Goal: Task Accomplishment & Management: Manage account settings

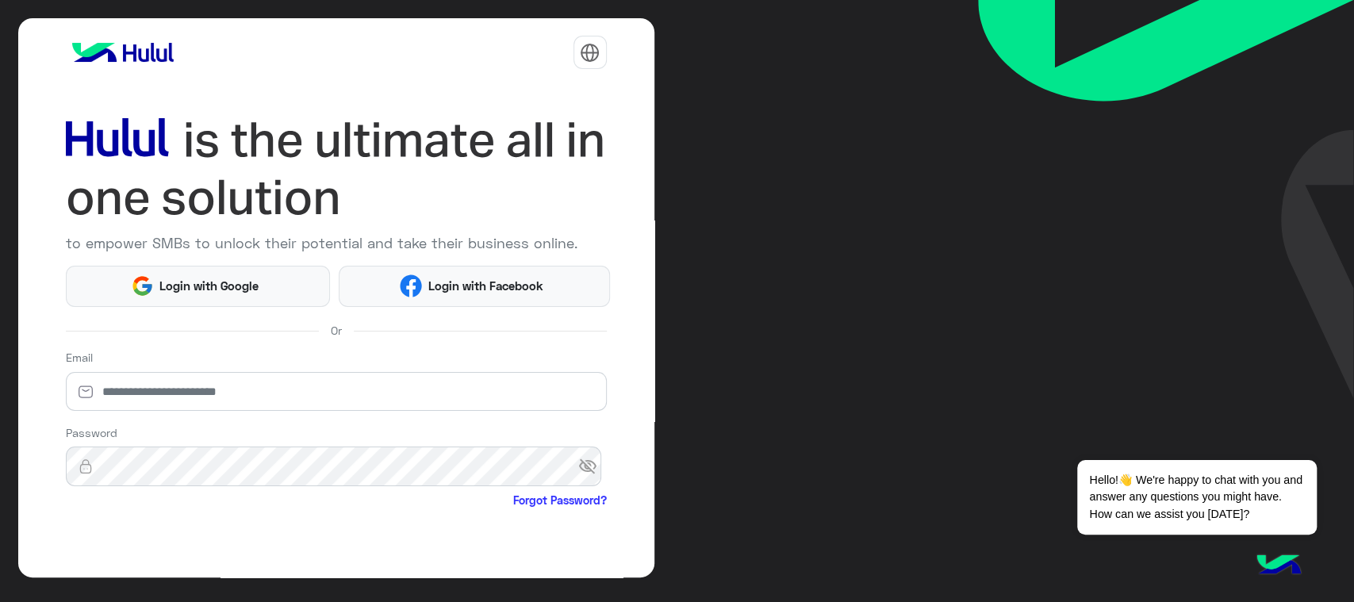
scroll to position [108, 0]
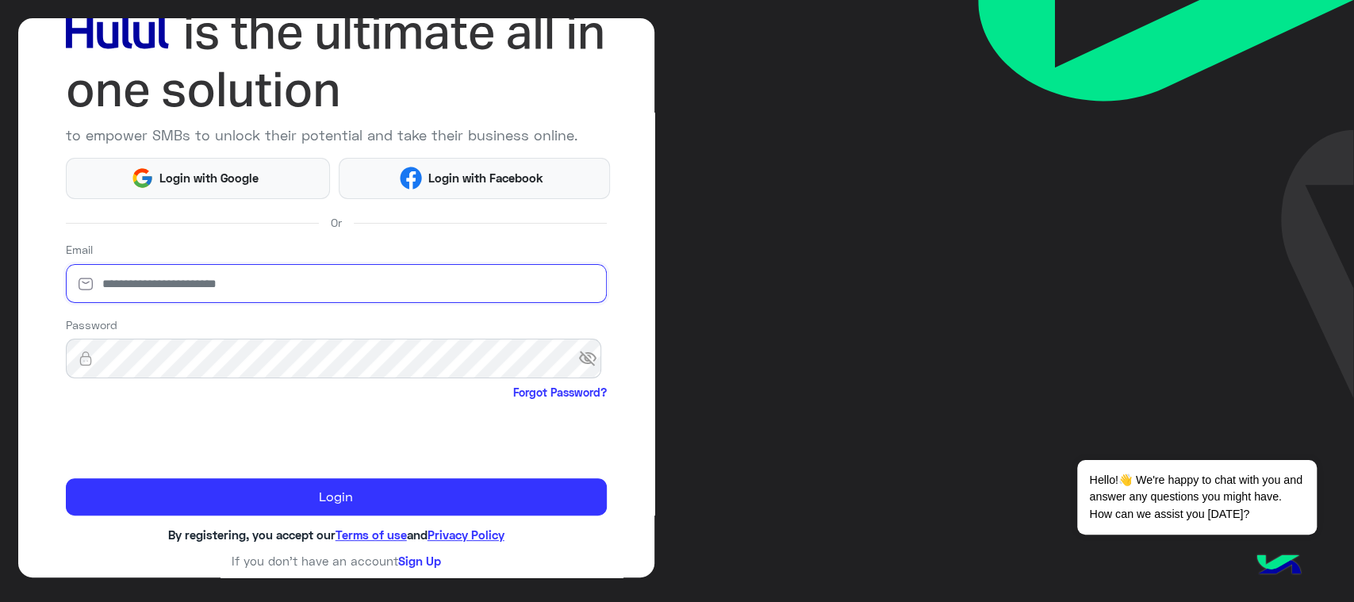
type input "**********"
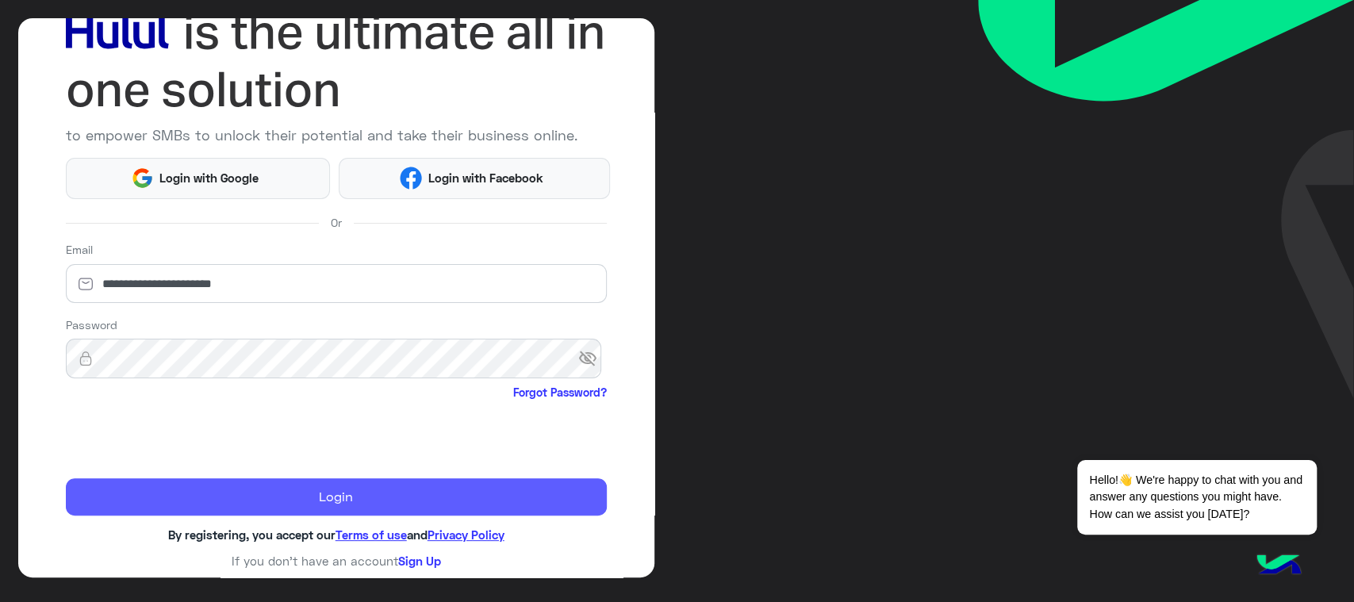
click at [134, 487] on button "Login" at bounding box center [336, 497] width 541 height 38
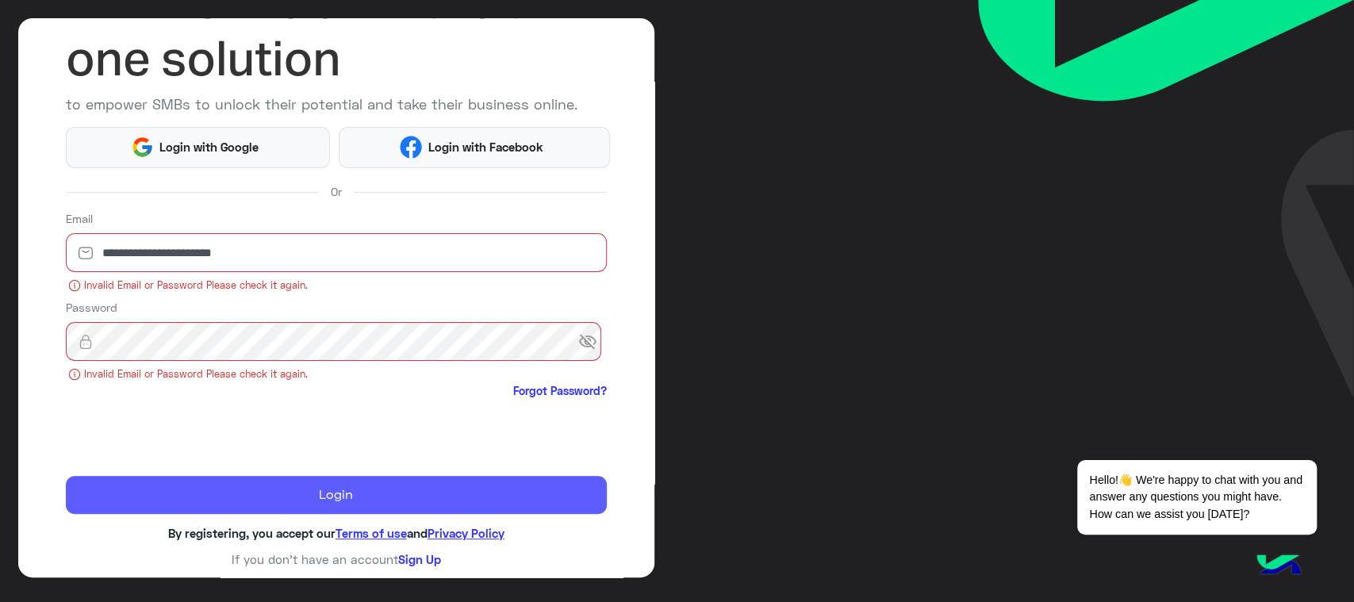
scroll to position [137, 0]
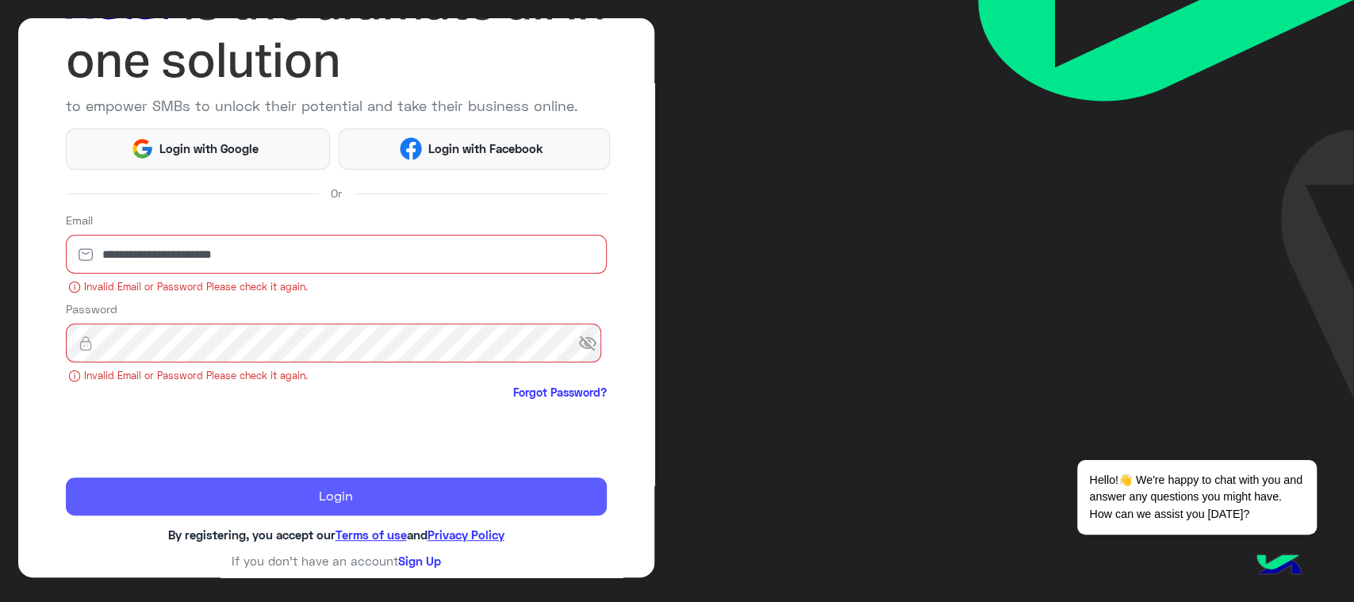
click at [144, 496] on button "Login" at bounding box center [336, 496] width 541 height 38
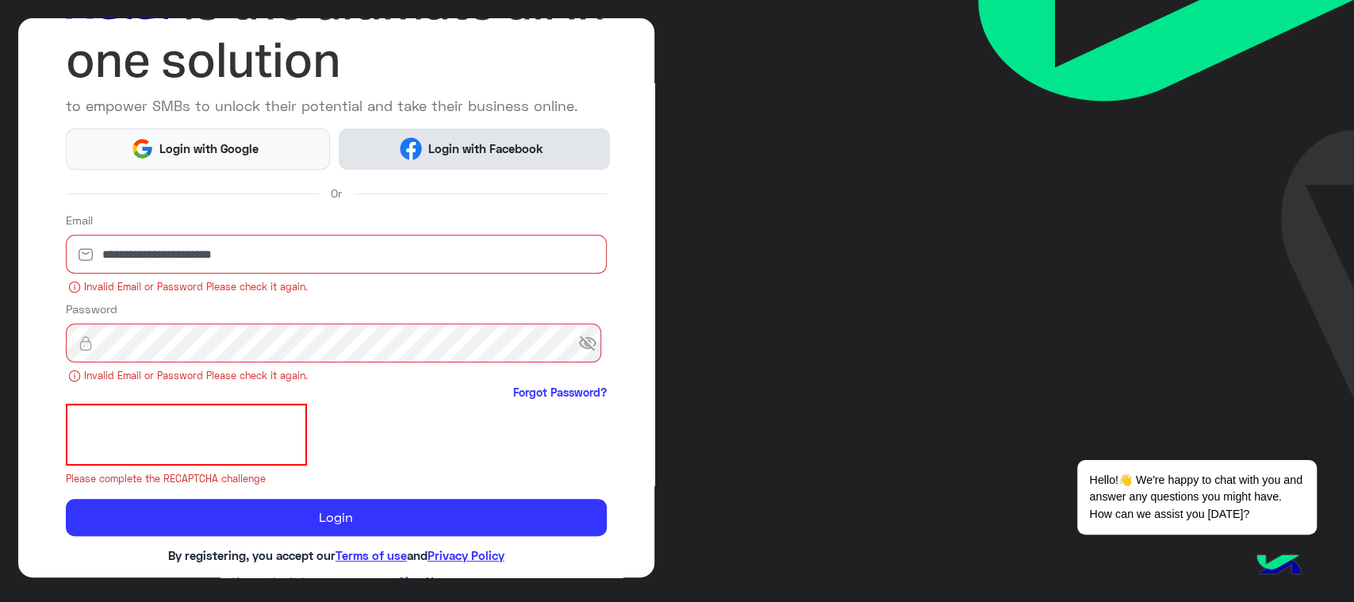
click at [469, 140] on span "Login with Facebook" at bounding box center [485, 149] width 127 height 18
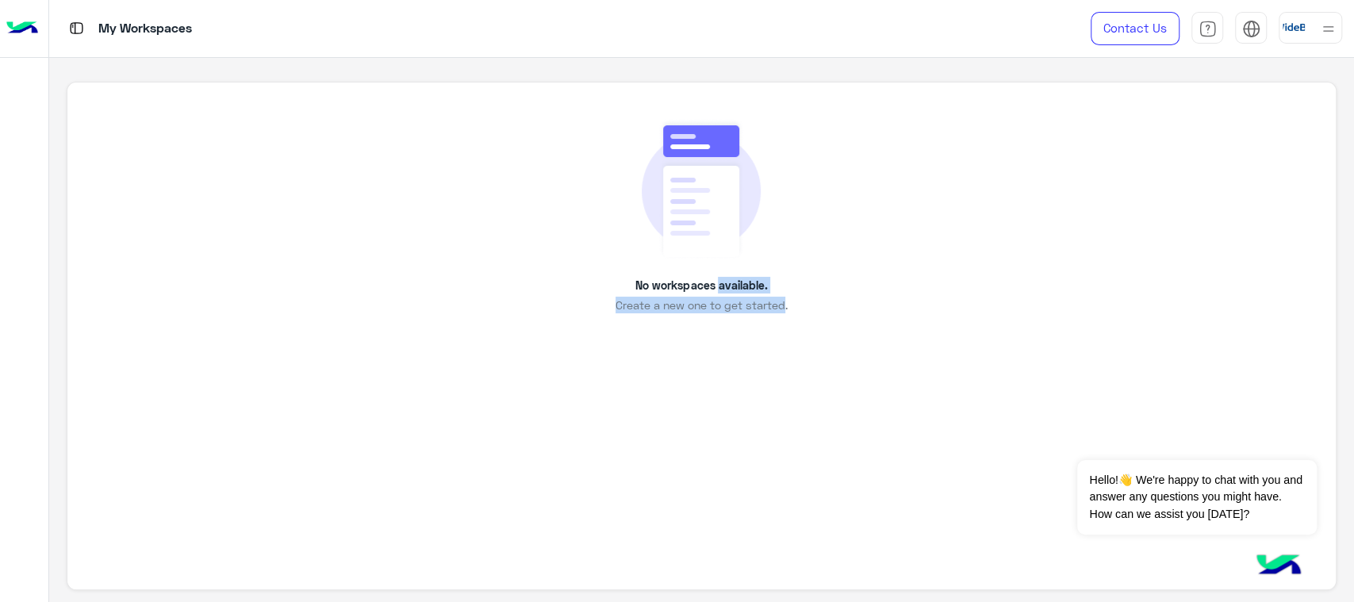
drag, startPoint x: 713, startPoint y: 290, endPoint x: 781, endPoint y: 293, distance: 68.2
click at [781, 293] on div "No workspaces available. Create a new one to get started." at bounding box center [701, 216] width 1196 height 196
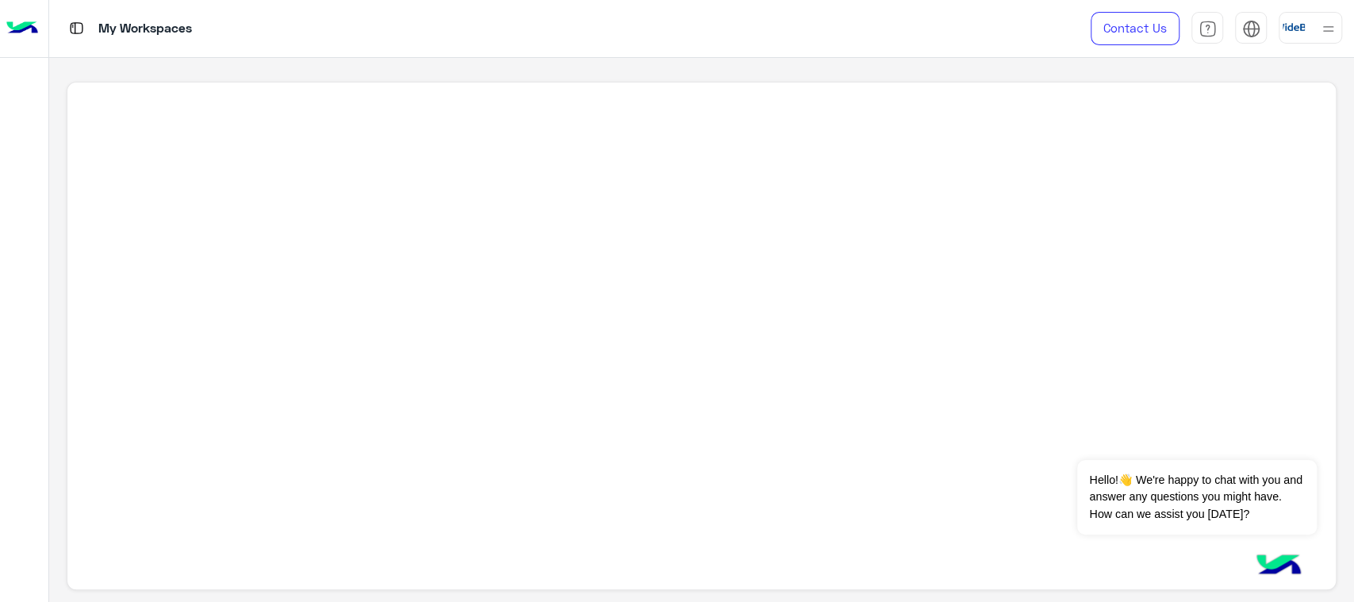
click at [781, 293] on div at bounding box center [701, 336] width 1269 height 509
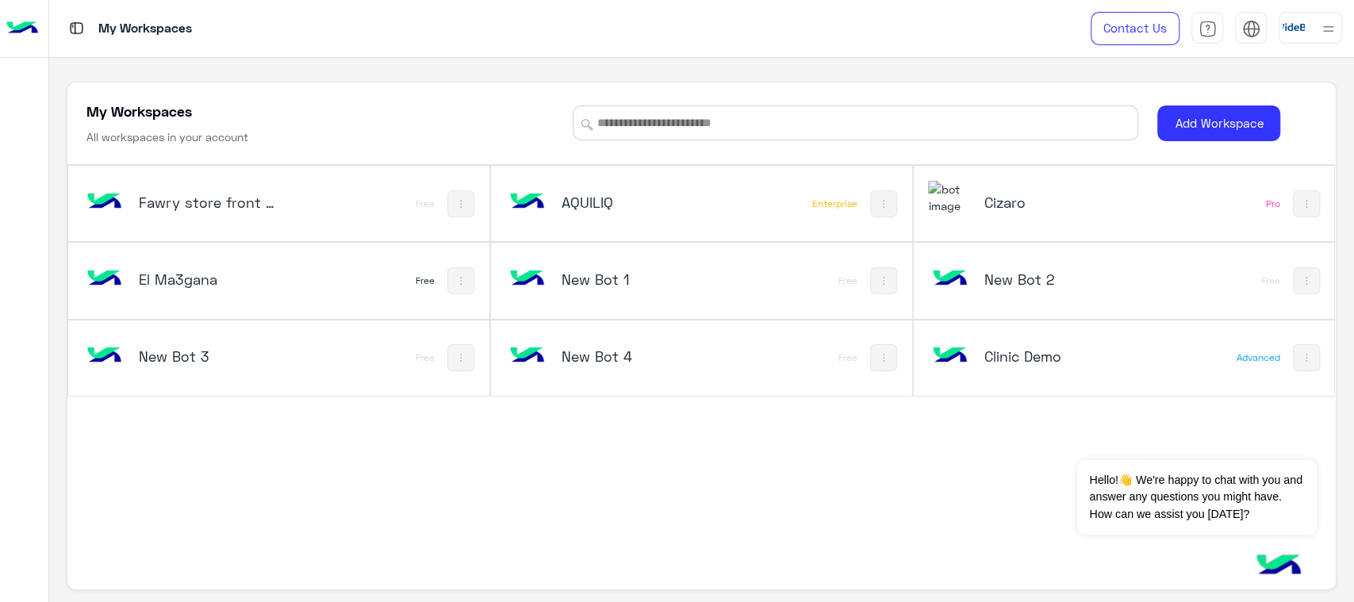
click at [1072, 182] on div "Cizaro" at bounding box center [1045, 204] width 235 height 46
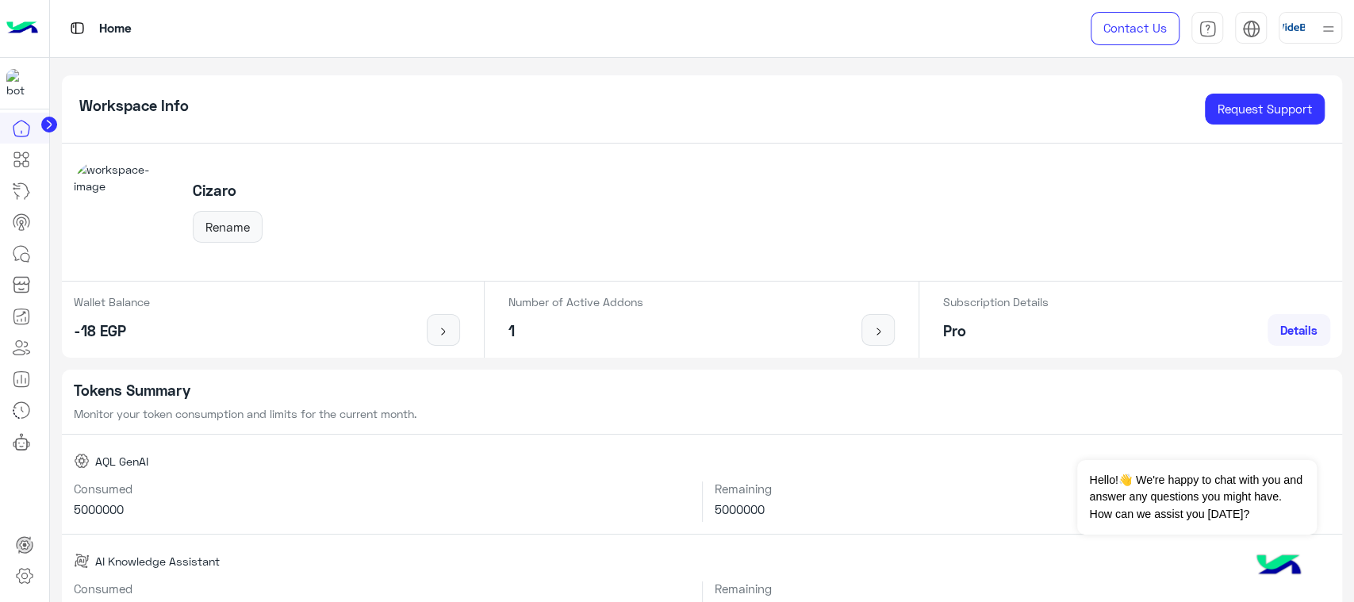
click at [1312, 337] on link "Details" at bounding box center [1298, 330] width 63 height 32
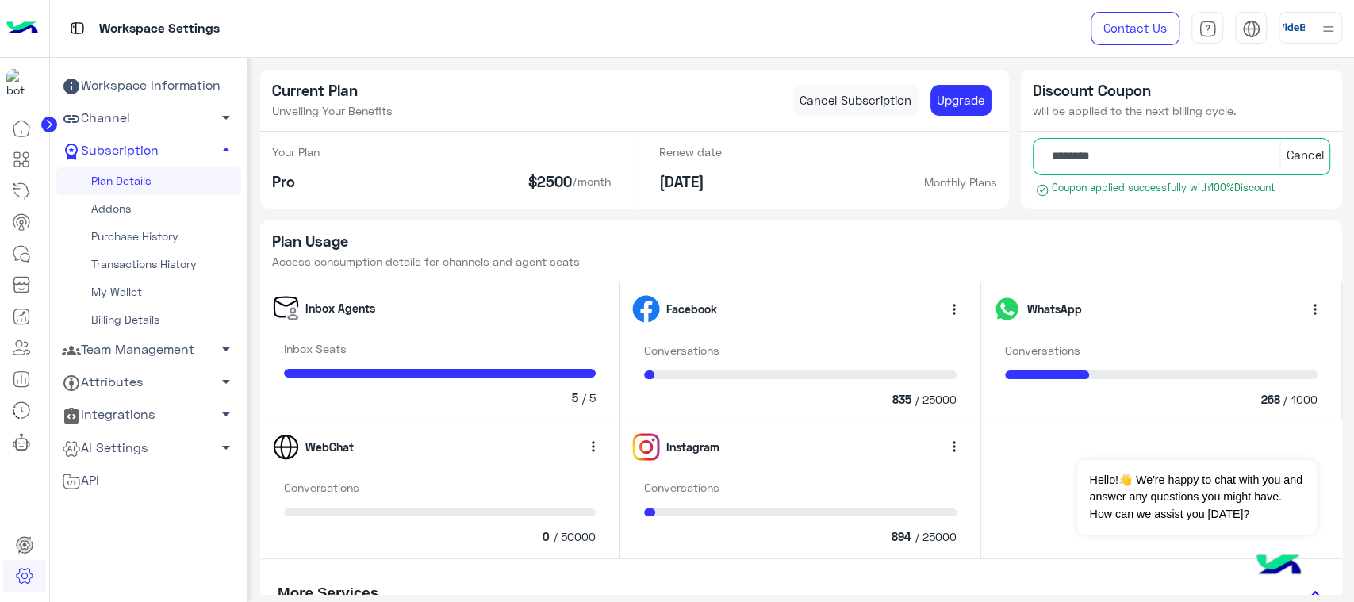
click at [192, 238] on link "Purchase History" at bounding box center [149, 237] width 186 height 28
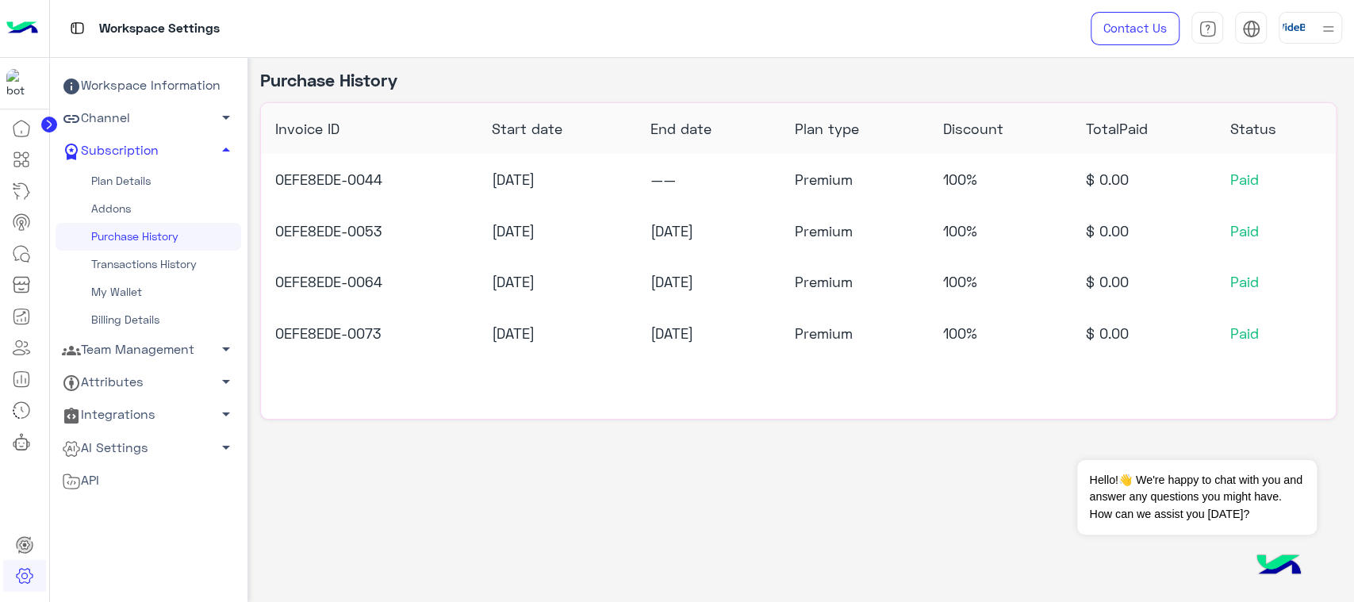
drag, startPoint x: 549, startPoint y: 335, endPoint x: 480, endPoint y: 333, distance: 69.0
click at [480, 333] on td "10/8/2025" at bounding box center [556, 334] width 159 height 52
drag, startPoint x: 653, startPoint y: 332, endPoint x: 751, endPoint y: 329, distance: 97.6
click at [751, 329] on td "10/9/2025" at bounding box center [708, 334] width 144 height 52
drag, startPoint x: 984, startPoint y: 335, endPoint x: 945, endPoint y: 335, distance: 38.9
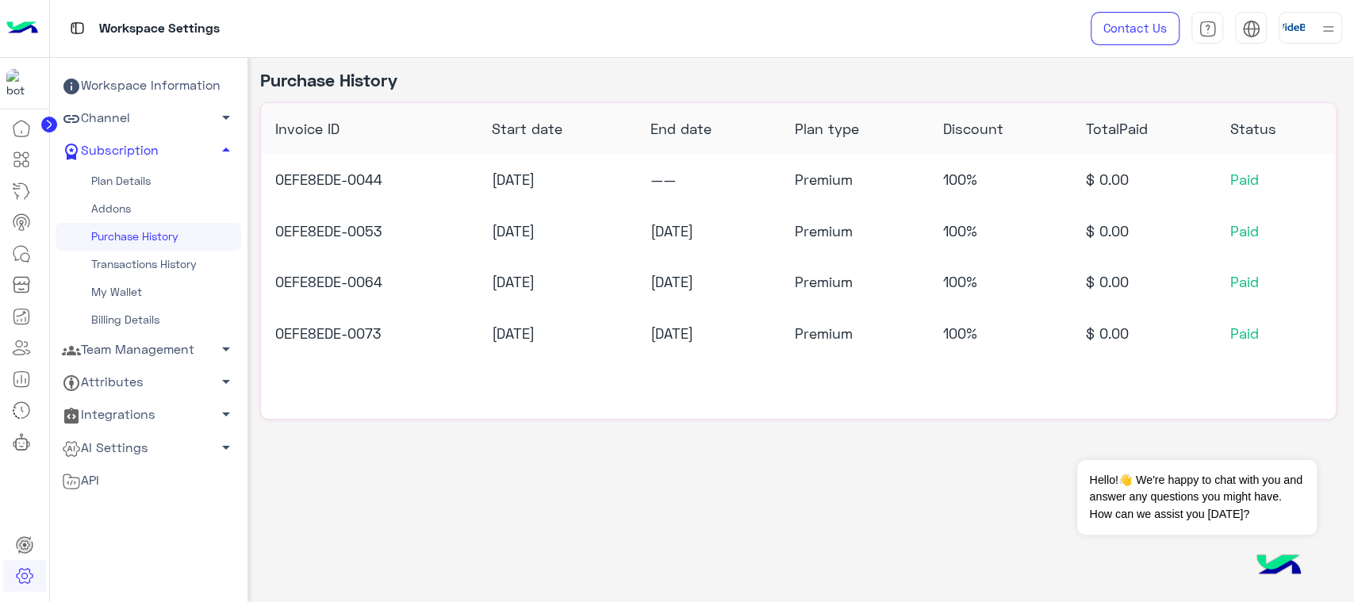
click at [945, 335] on td "100%" at bounding box center [999, 334] width 143 height 52
click at [1155, 327] on td "$ 0.00" at bounding box center [1142, 334] width 145 height 52
drag, startPoint x: 1143, startPoint y: 327, endPoint x: 1085, endPoint y: 328, distance: 57.9
click at [1085, 328] on td "$ 0.00" at bounding box center [1142, 334] width 145 height 52
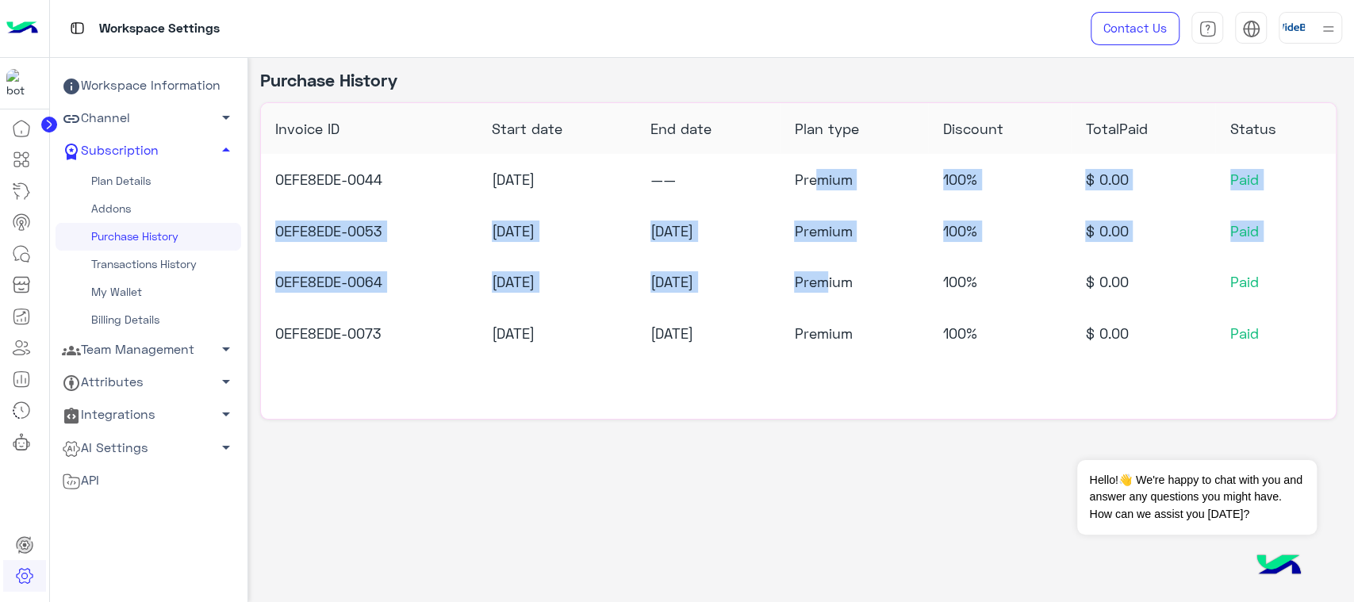
drag, startPoint x: 829, startPoint y: 171, endPoint x: 835, endPoint y: 281, distance: 109.6
click at [835, 281] on table "Invoice ID Start date End date Plan type Discount TotalPaid Status 0EFE8EDE-004…" at bounding box center [798, 231] width 1074 height 256
click at [835, 281] on td "Premium" at bounding box center [853, 282] width 148 height 52
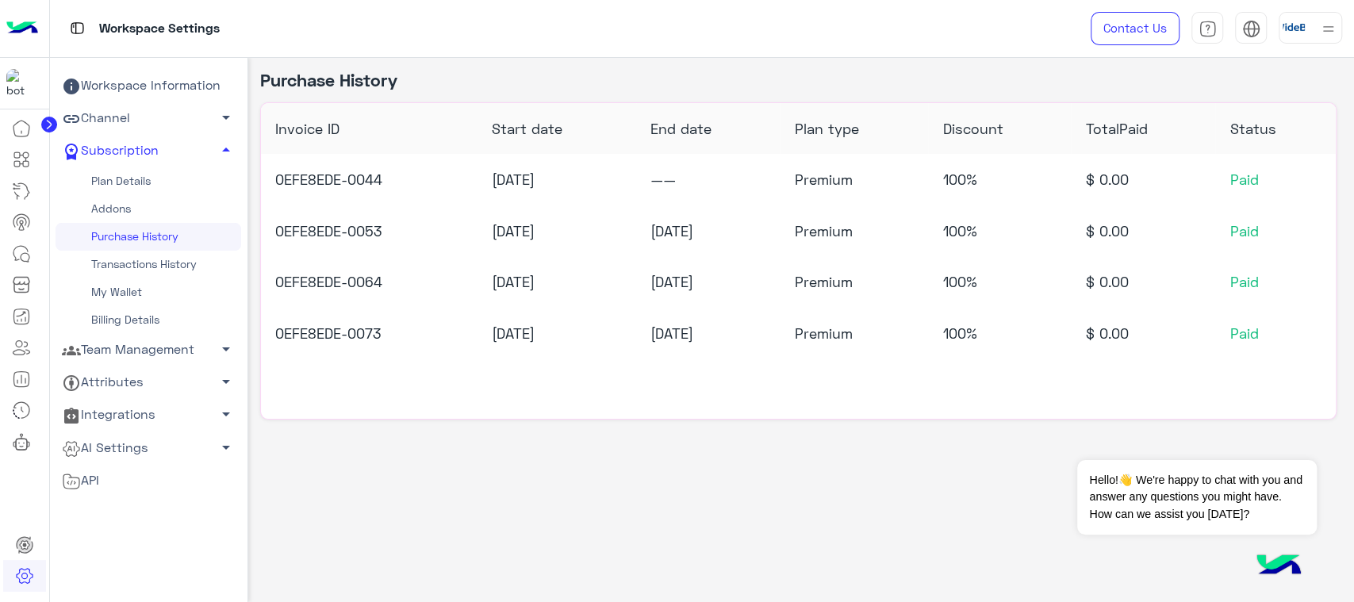
click at [176, 190] on link "Plan Details" at bounding box center [149, 181] width 186 height 28
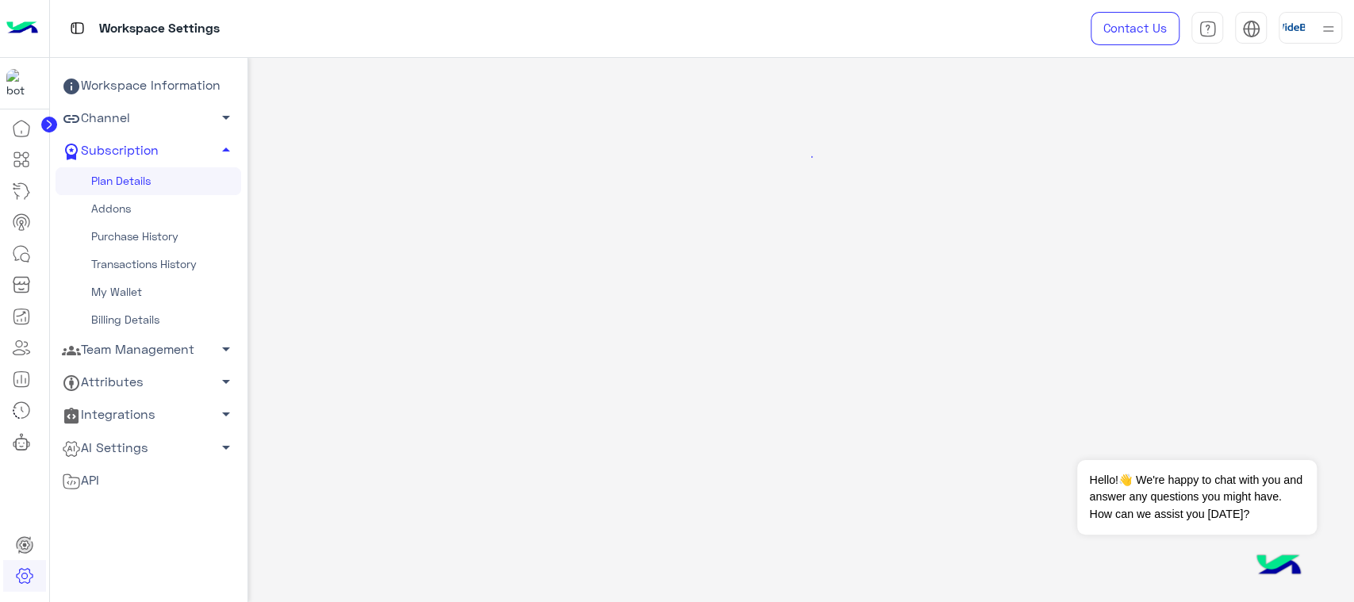
click at [178, 201] on link "Addons" at bounding box center [149, 209] width 186 height 28
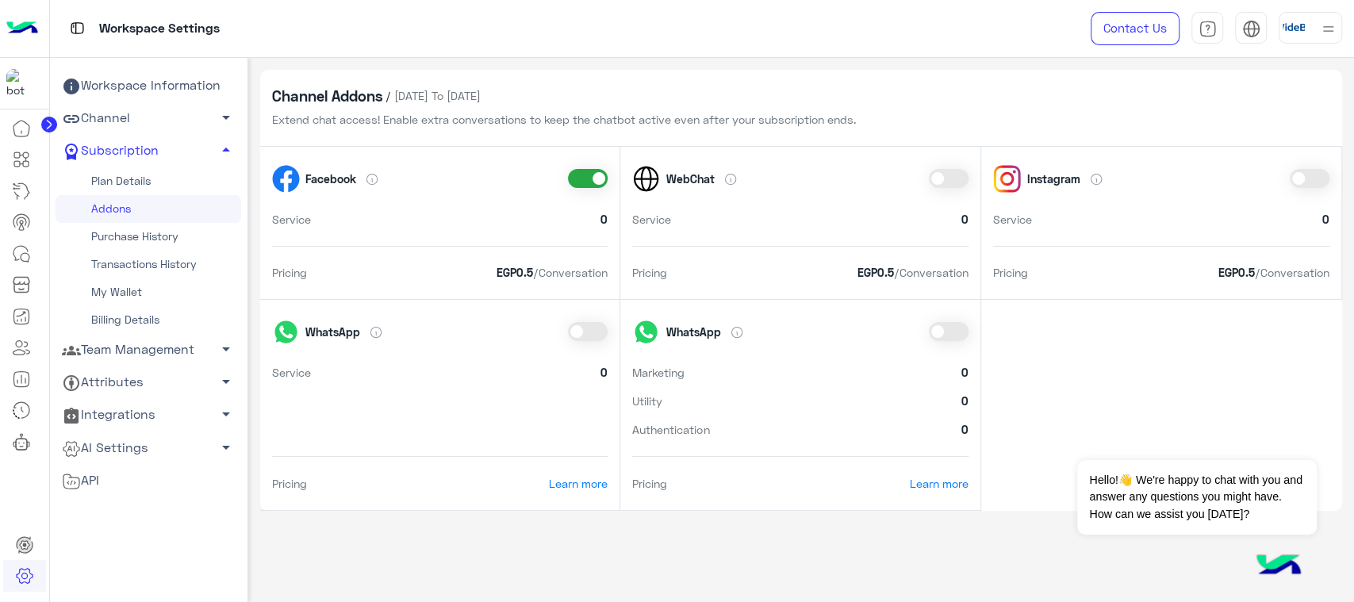
click at [613, 153] on div "Facebook Service 0 Pricing EGP 0.5 /Conversation" at bounding box center [440, 223] width 361 height 153
click at [118, 231] on link "Purchase History" at bounding box center [149, 237] width 186 height 28
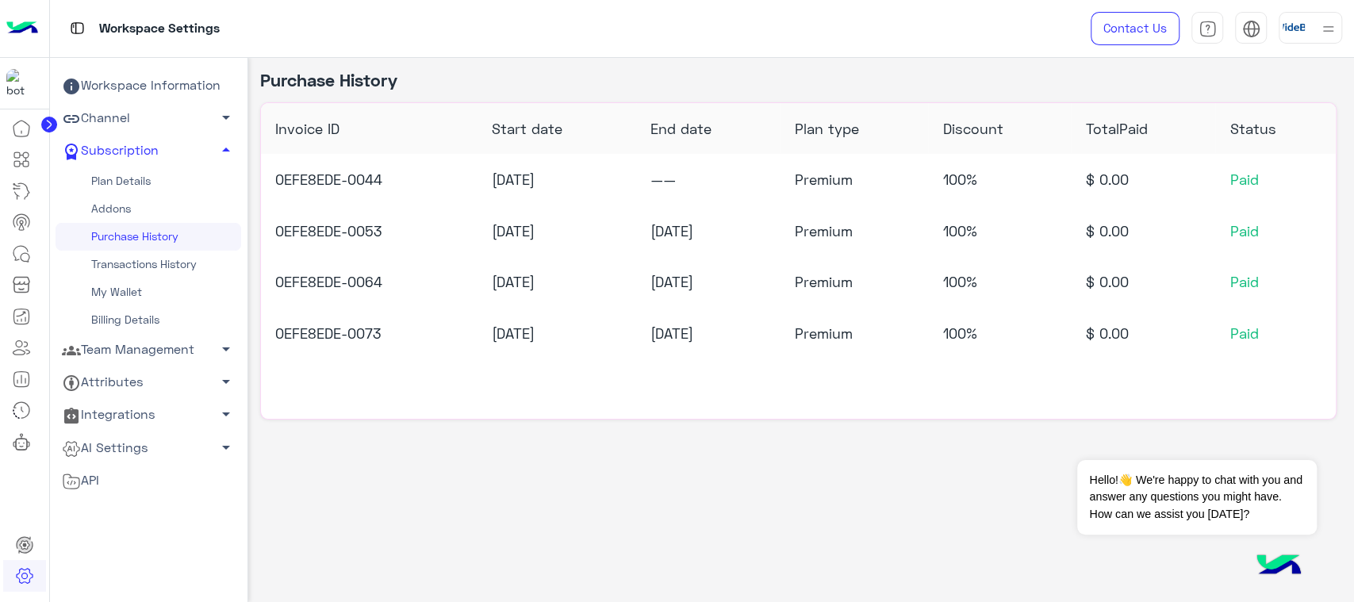
click at [140, 264] on link "Transactions History" at bounding box center [149, 265] width 186 height 28
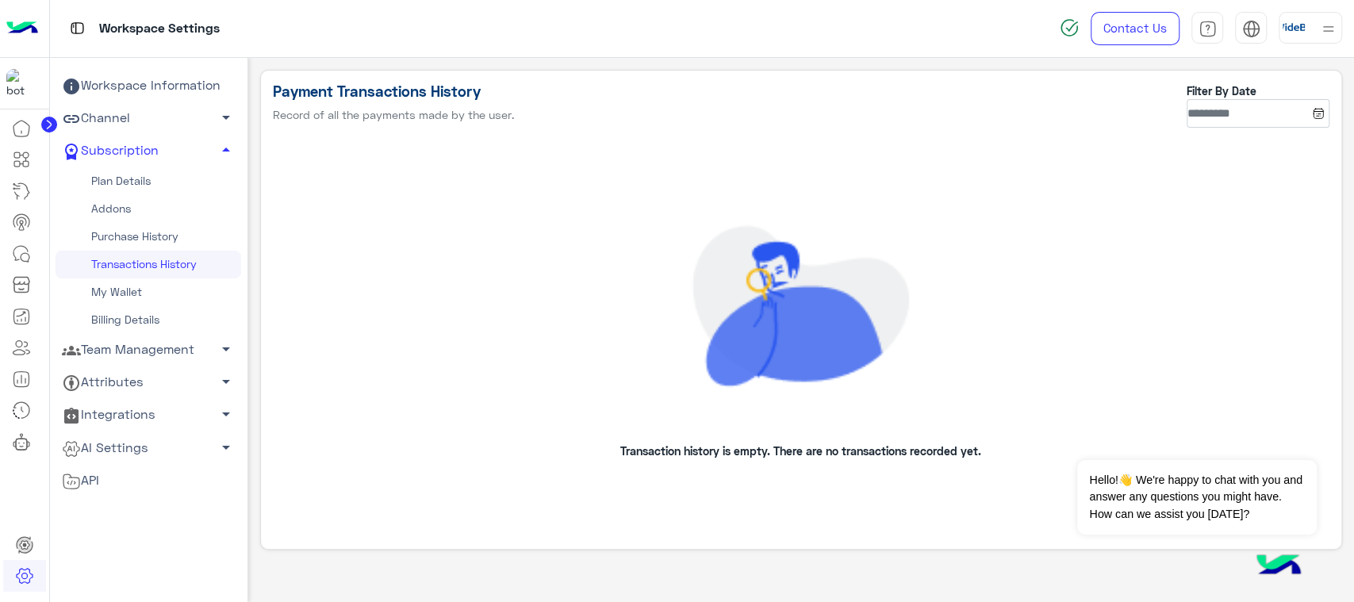
click at [186, 293] on link "My Wallet" at bounding box center [149, 292] width 186 height 28
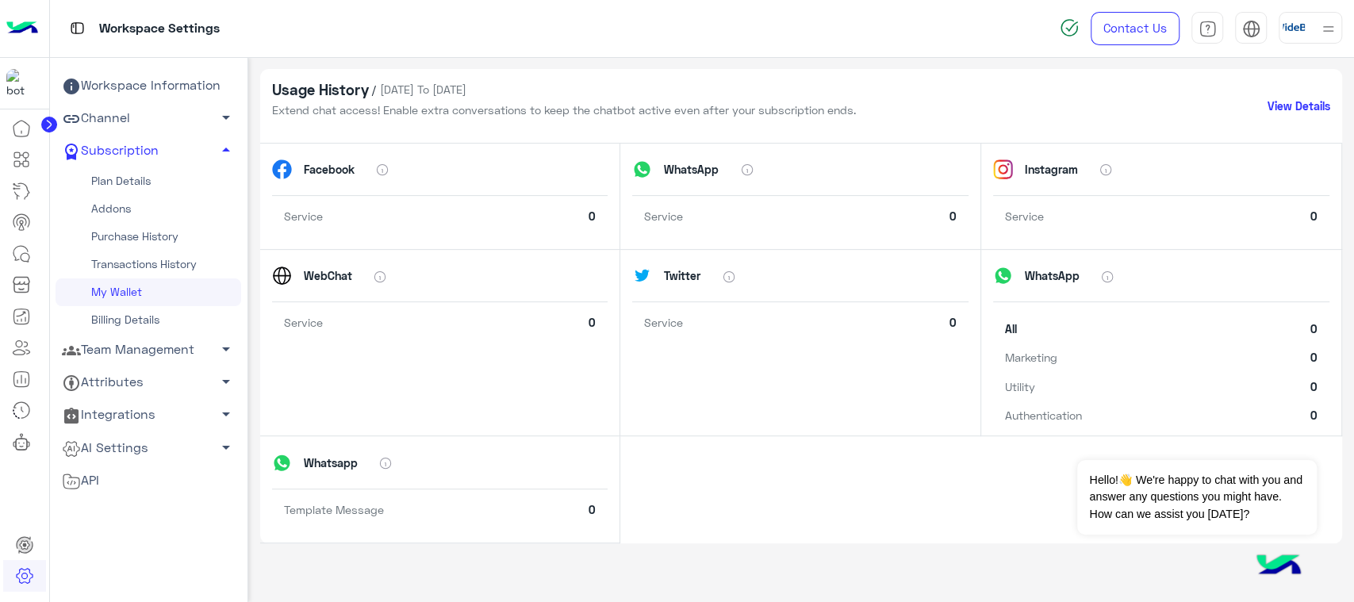
scroll to position [352, 0]
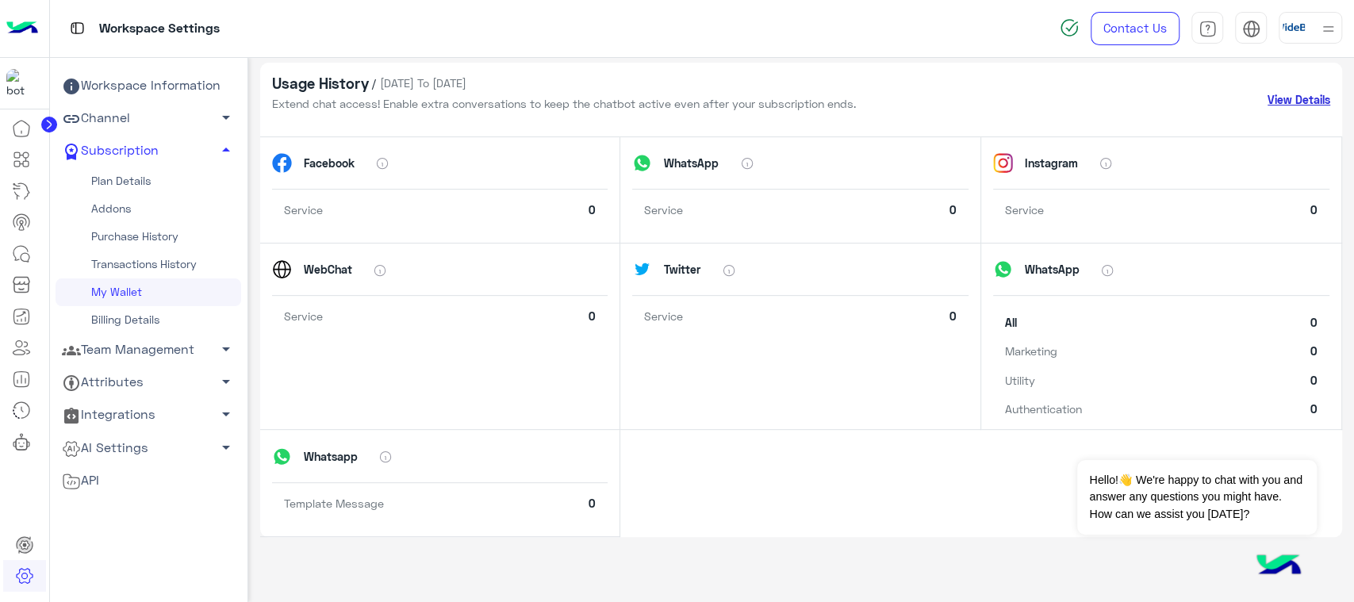
click at [1296, 105] on link "View Details" at bounding box center [1298, 99] width 63 height 17
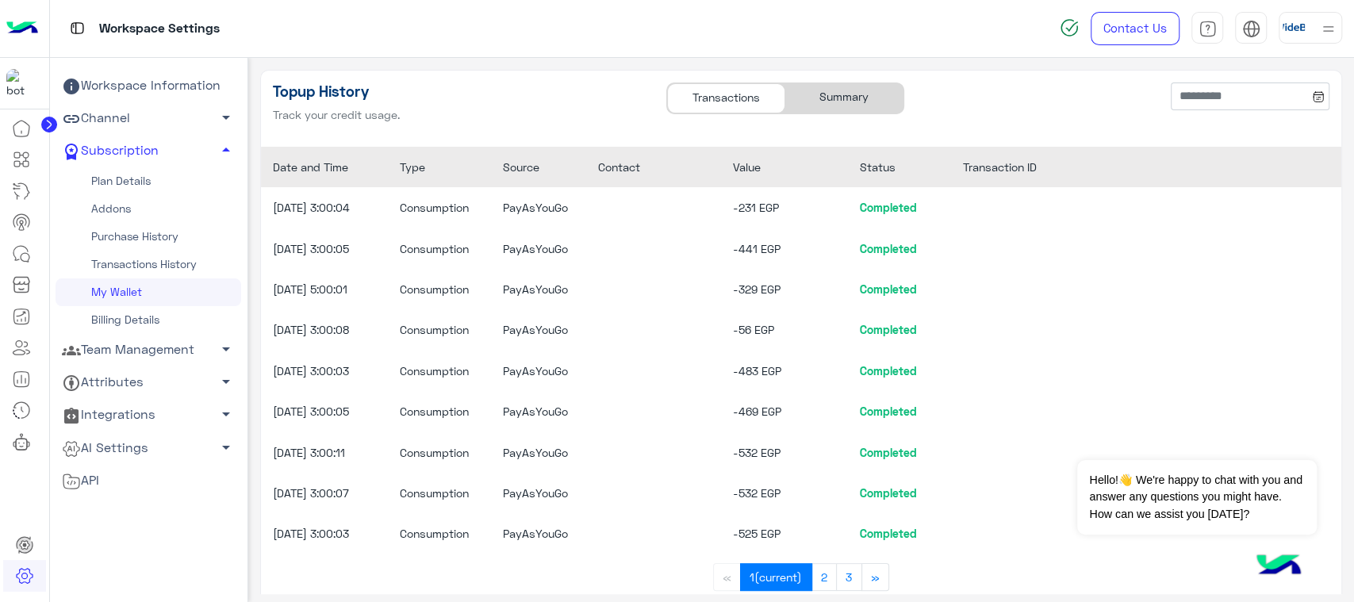
click at [831, 86] on div "Summary" at bounding box center [844, 98] width 118 height 30
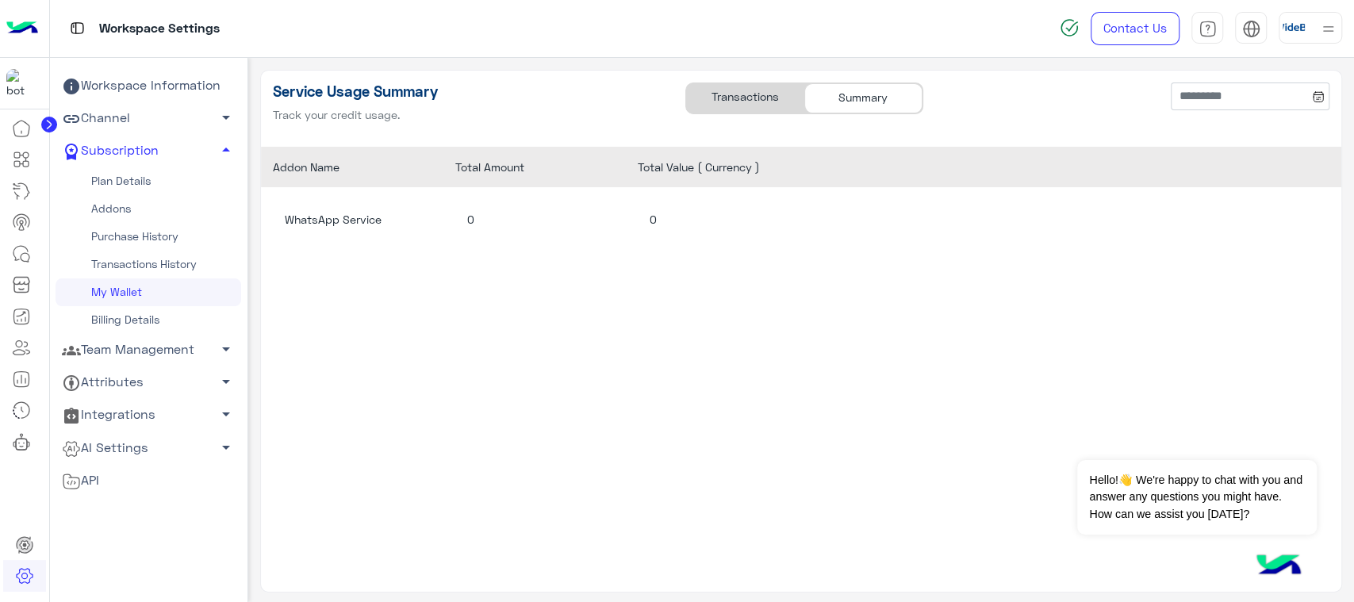
click at [711, 99] on div "Transactions" at bounding box center [745, 98] width 118 height 30
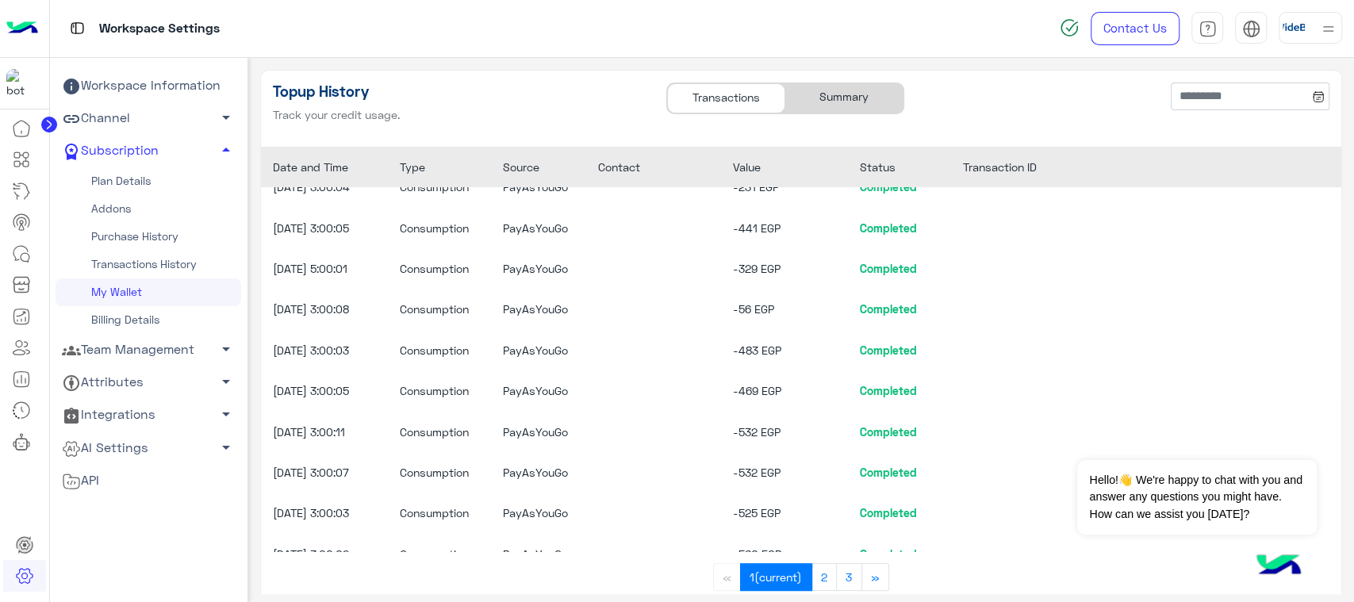
scroll to position [43, 0]
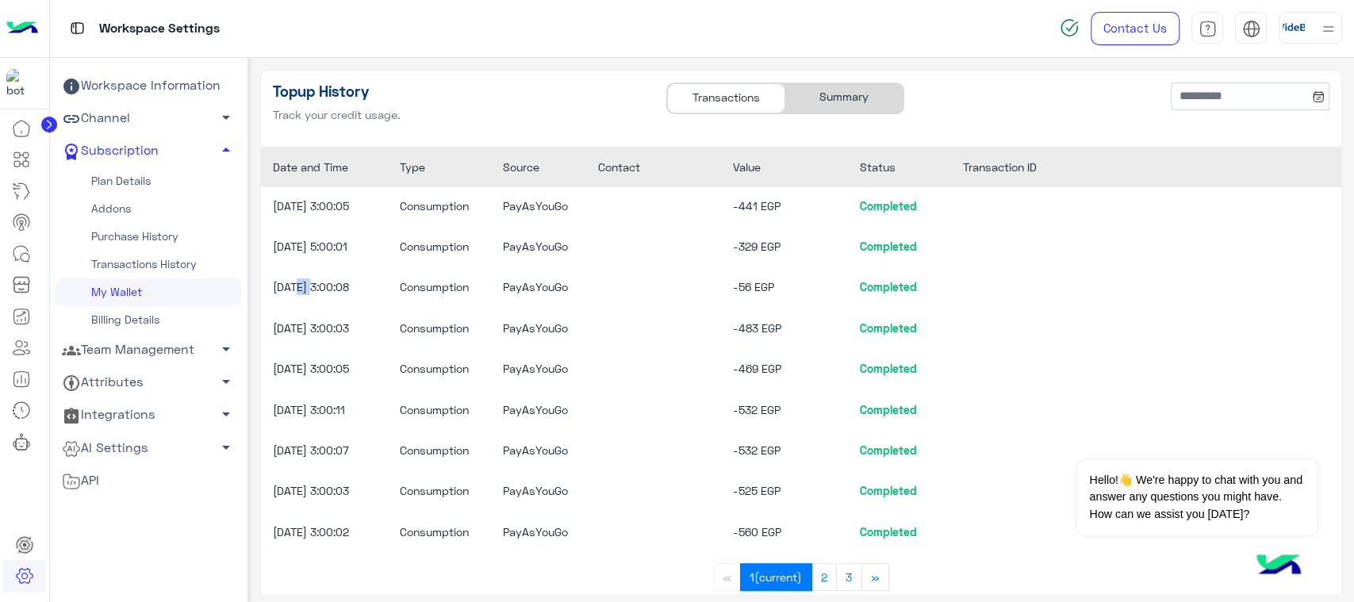
drag, startPoint x: 298, startPoint y: 281, endPoint x: 315, endPoint y: 287, distance: 17.6
click at [315, 287] on div "2025-5-14 3:00:08" at bounding box center [332, 286] width 119 height 17
click at [147, 282] on link "My Wallet" at bounding box center [149, 292] width 186 height 28
